Goal: Information Seeking & Learning: Learn about a topic

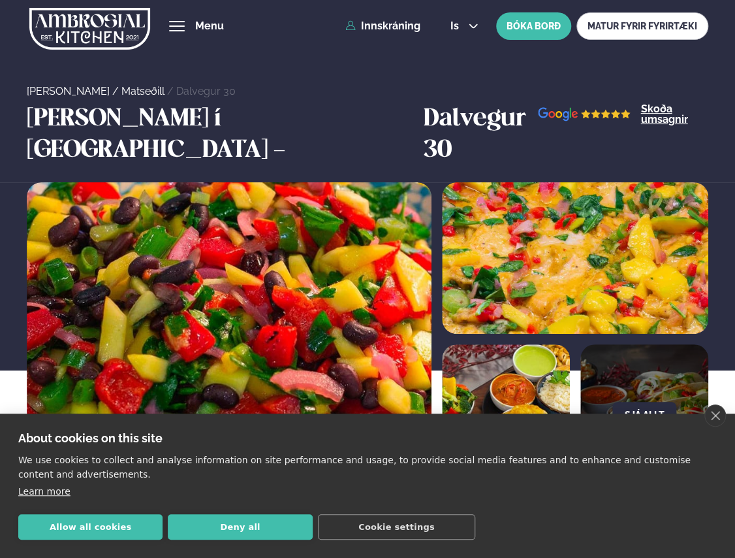
click at [719, 412] on link "close" at bounding box center [715, 415] width 22 height 22
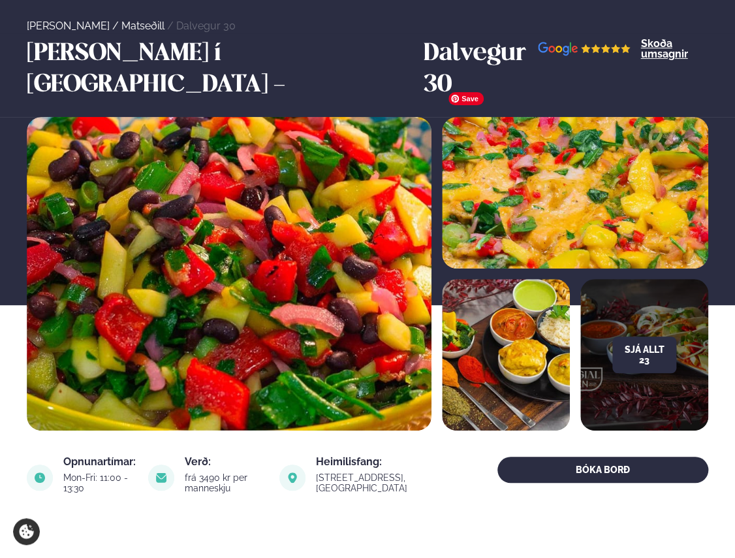
scroll to position [261, 0]
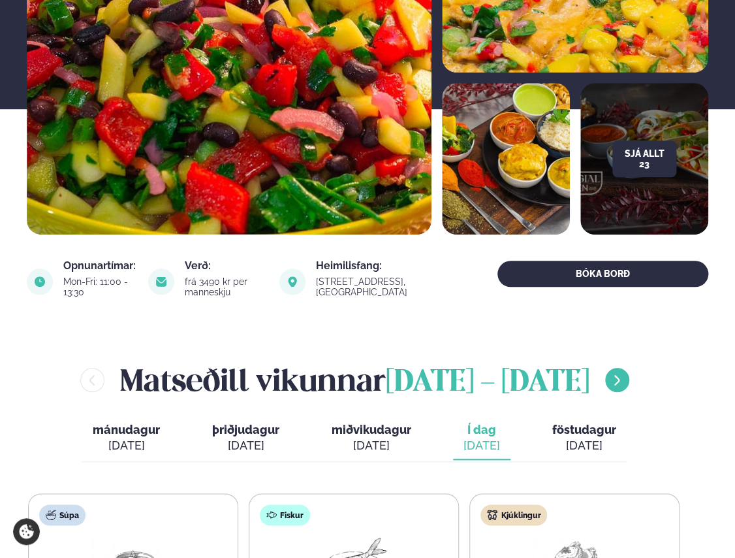
click at [610, 373] on icon "menu-btn-right" at bounding box center [616, 379] width 13 height 13
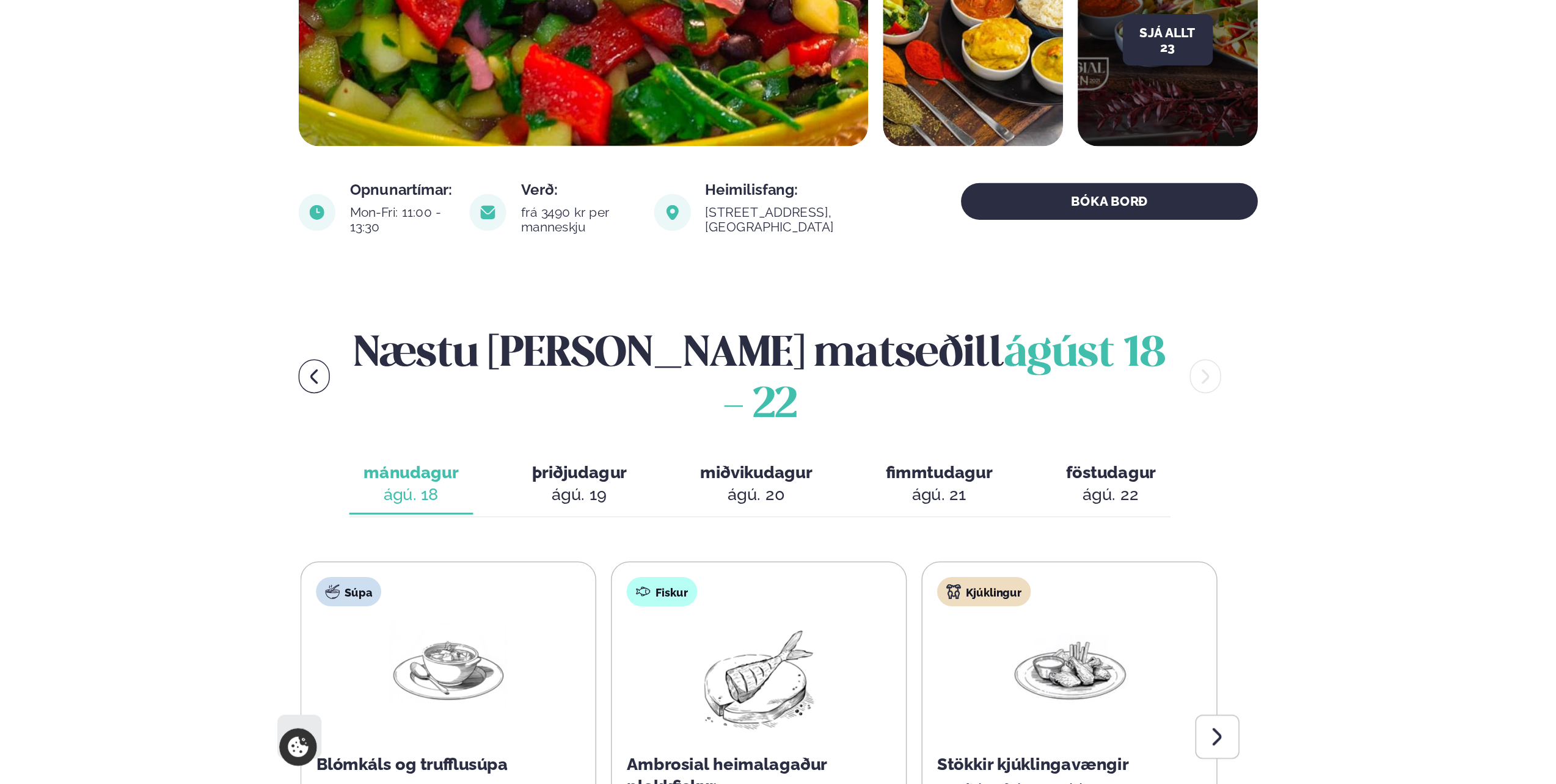
scroll to position [428, 0]
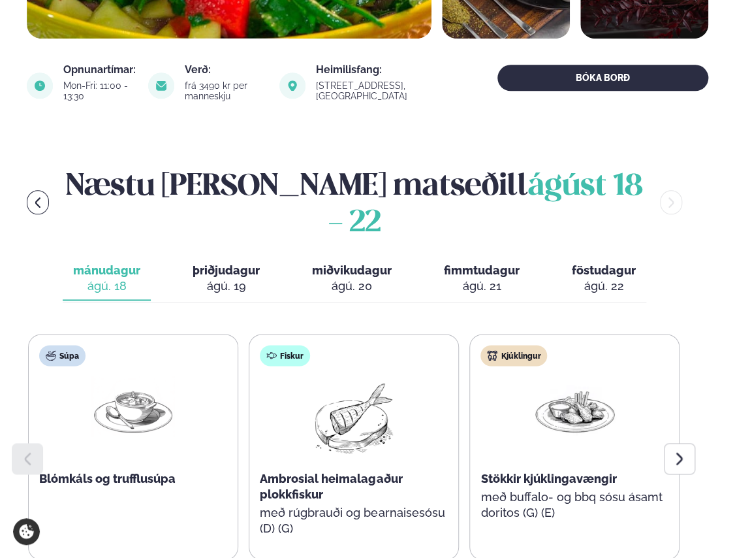
click at [379, 278] on div "ágú. 20" at bounding box center [352, 286] width 80 height 16
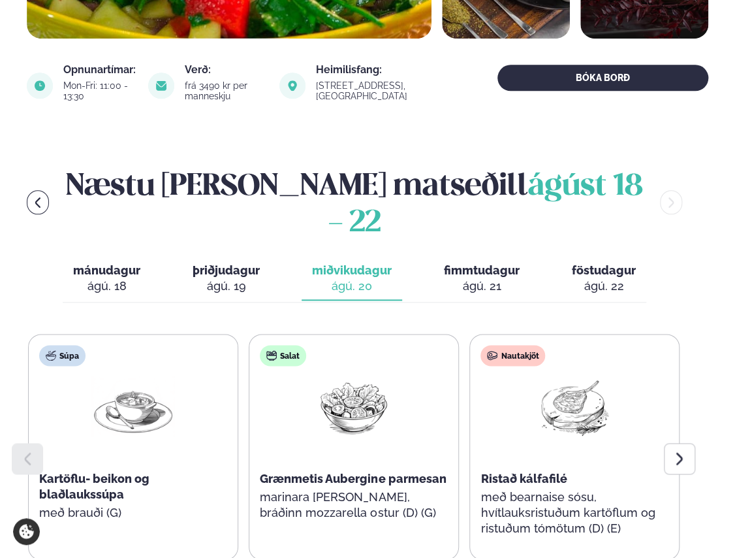
click at [472, 278] on div "ágú. 21" at bounding box center [482, 286] width 76 height 16
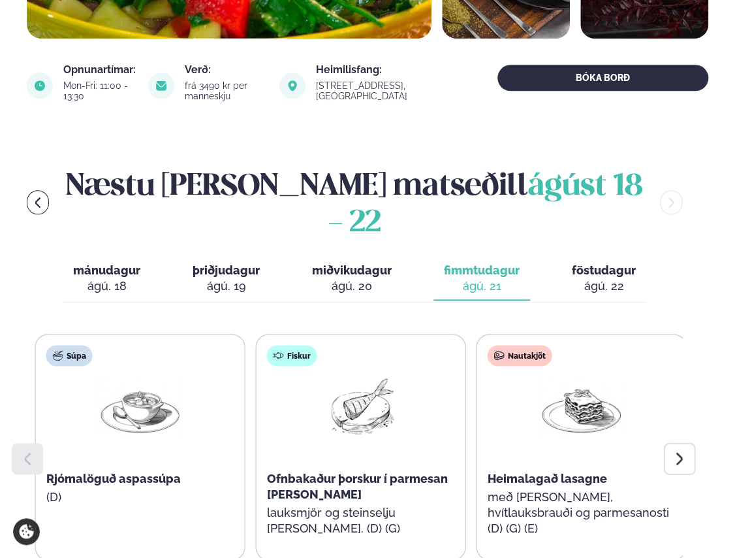
click at [639, 385] on div "Nautakjöt Heimalagað lasagne með [PERSON_NAME], hvítlauksbrauði og parmesanosti…" at bounding box center [581, 446] width 209 height 225
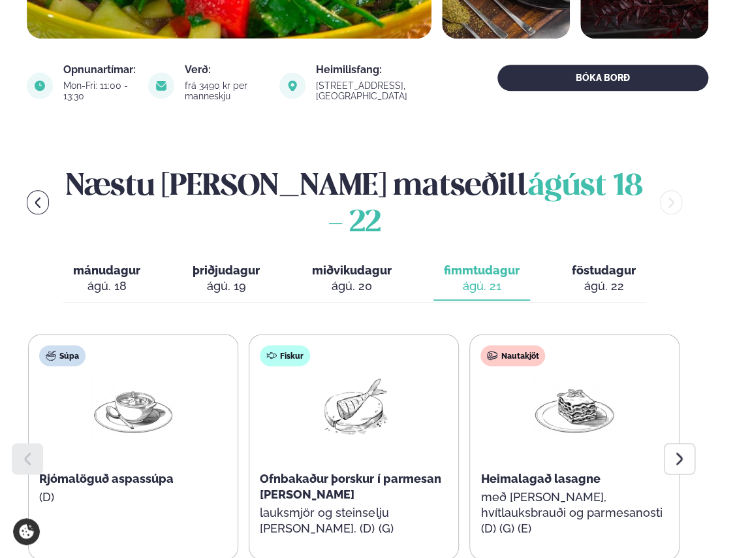
click at [520, 488] on p "með [PERSON_NAME], hvítlauksbrauði og parmesanosti (D) (G) (E)" at bounding box center [575, 511] width 188 height 47
click at [516, 471] on span "Heimalagað lasagne" at bounding box center [540, 478] width 119 height 14
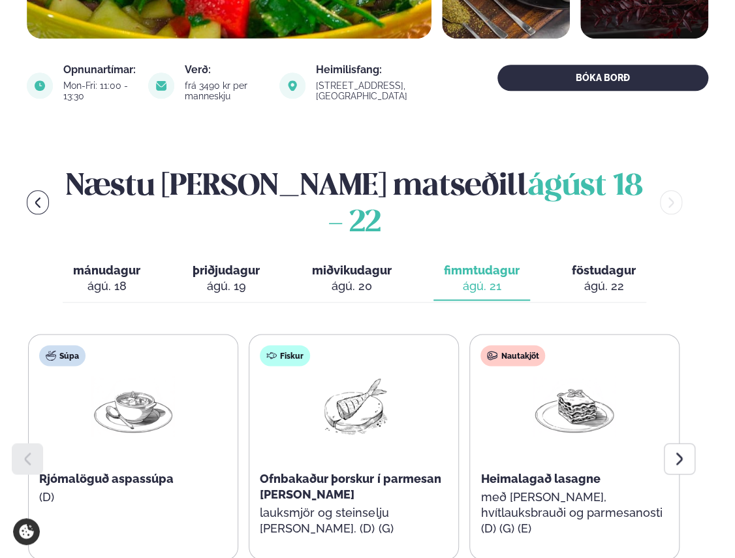
click at [516, 471] on span "Heimalagað lasagne" at bounding box center [540, 478] width 119 height 14
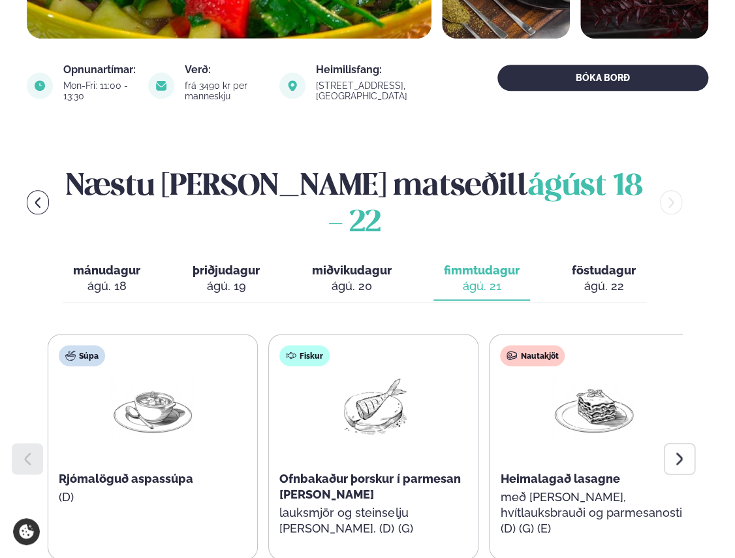
click at [642, 400] on div "Nautakjöt Heimalagað lasagne með [PERSON_NAME], hvítlauksbrauði og parmesanosti…" at bounding box center [594, 446] width 209 height 225
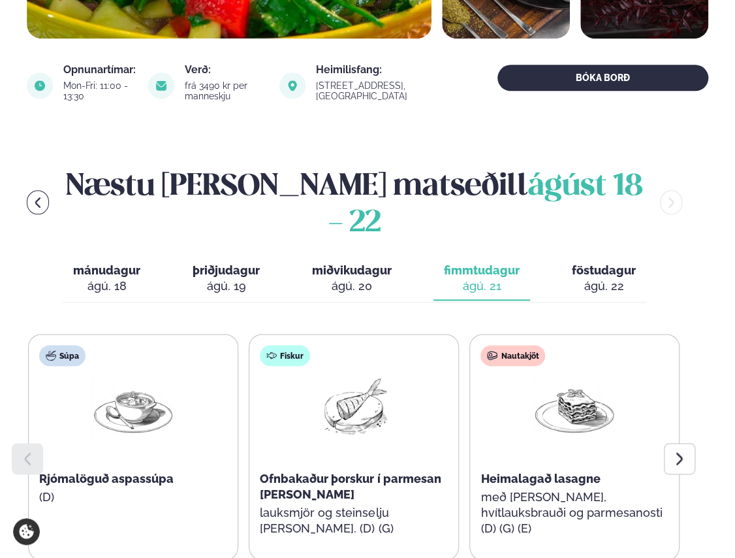
click at [562, 376] on img at bounding box center [575, 406] width 84 height 61
click at [528, 345] on div "Nautakjöt" at bounding box center [513, 355] width 65 height 21
click at [666, 443] on div at bounding box center [679, 458] width 31 height 31
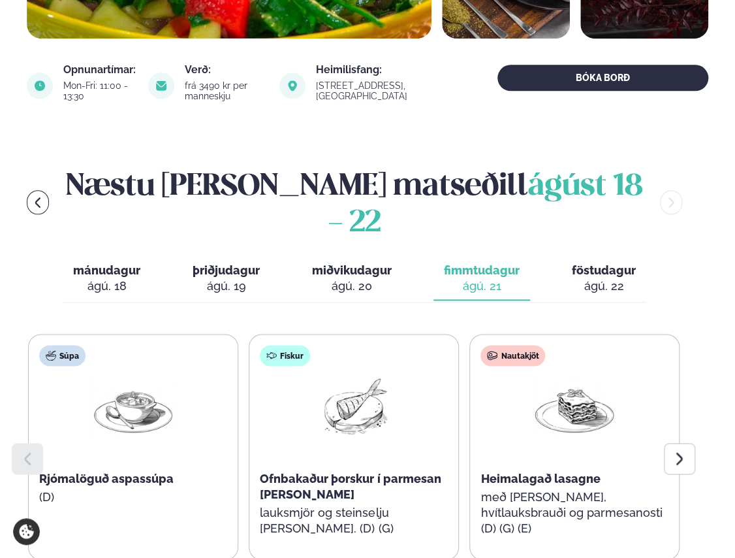
click at [138, 376] on img at bounding box center [133, 406] width 84 height 61
